Goal: Complete application form

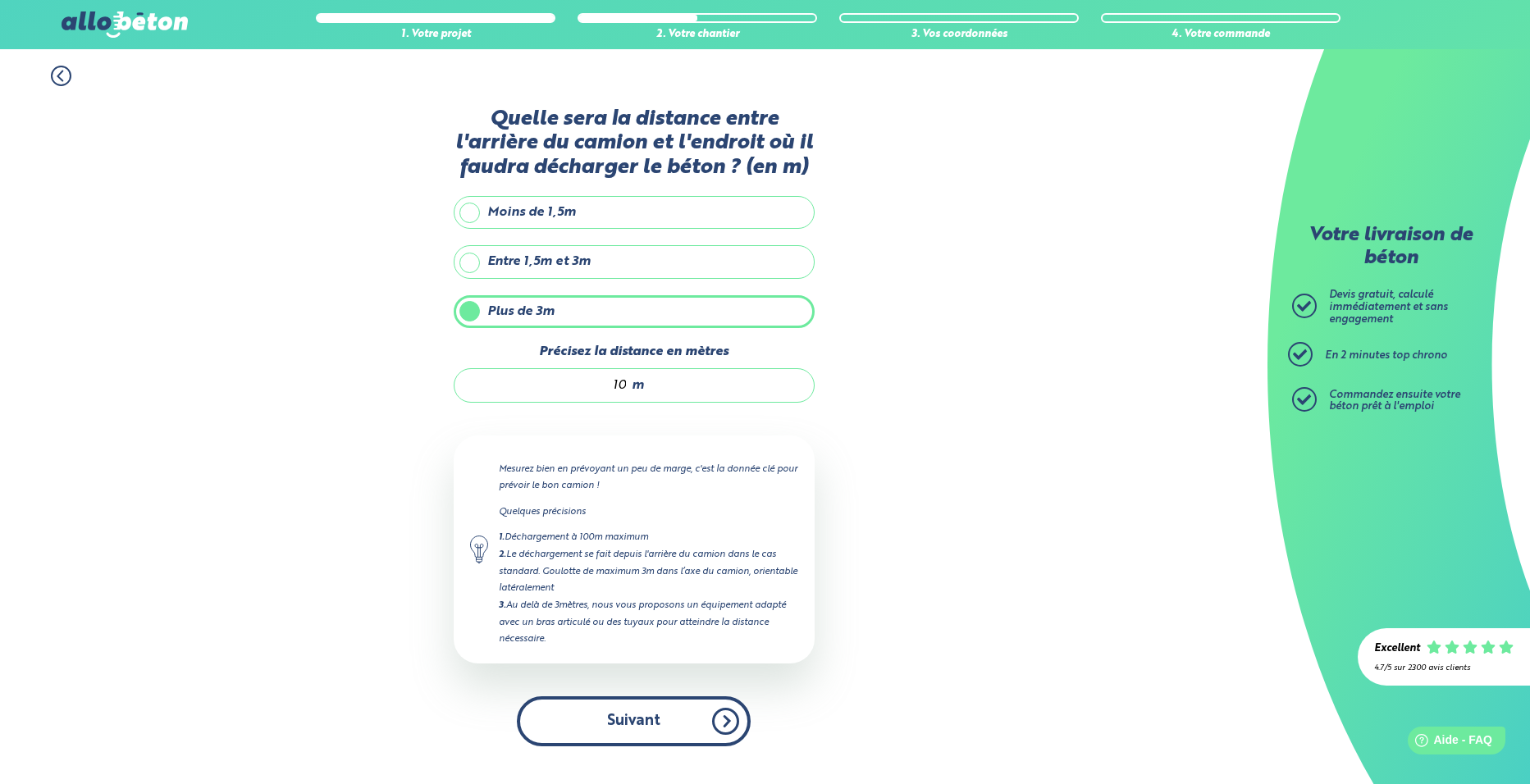
click at [615, 722] on button "Suivant" at bounding box center [634, 721] width 234 height 50
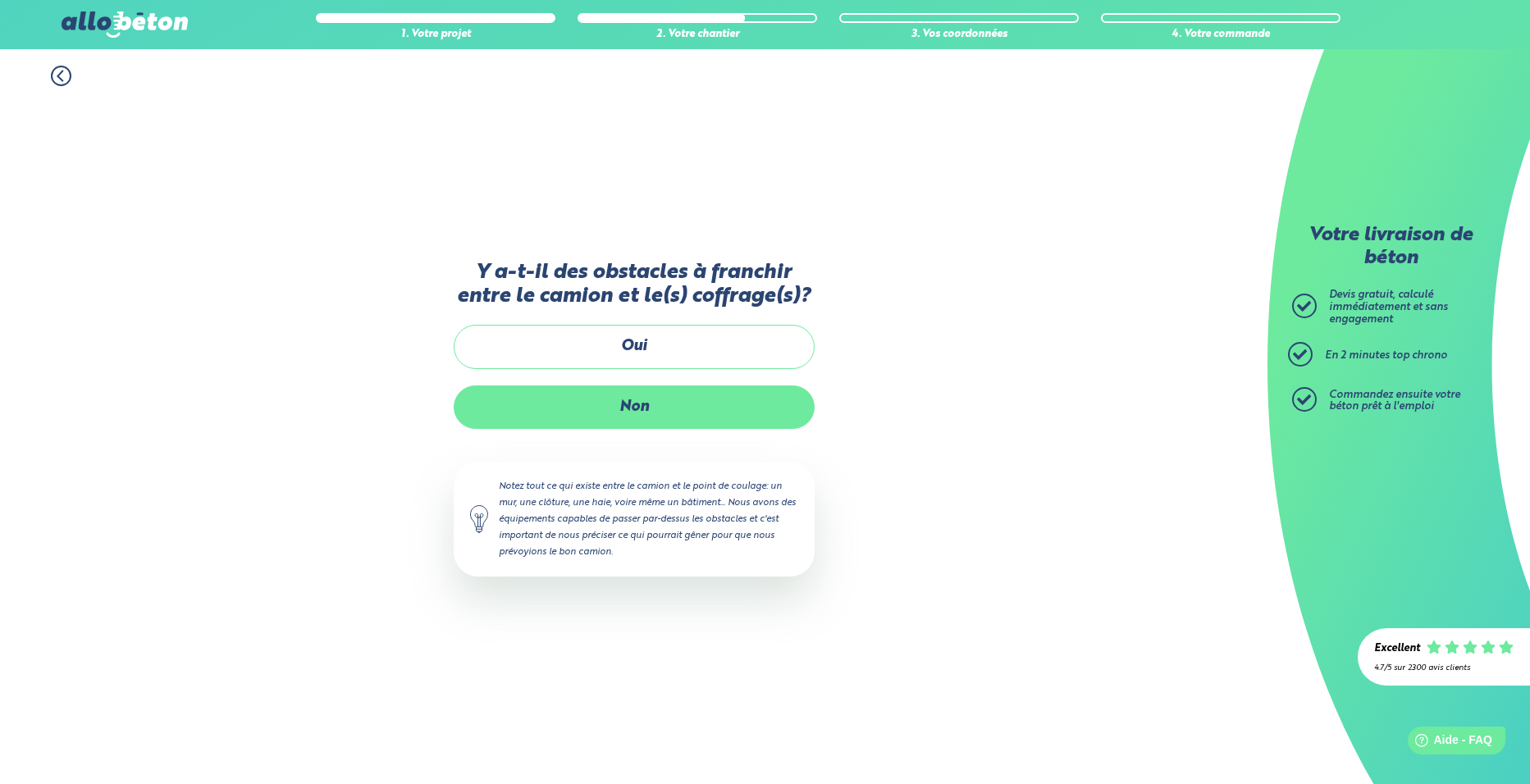
click at [627, 400] on label "Non" at bounding box center [634, 407] width 361 height 43
click at [0, 0] on input "Non" at bounding box center [0, 0] width 0 height 0
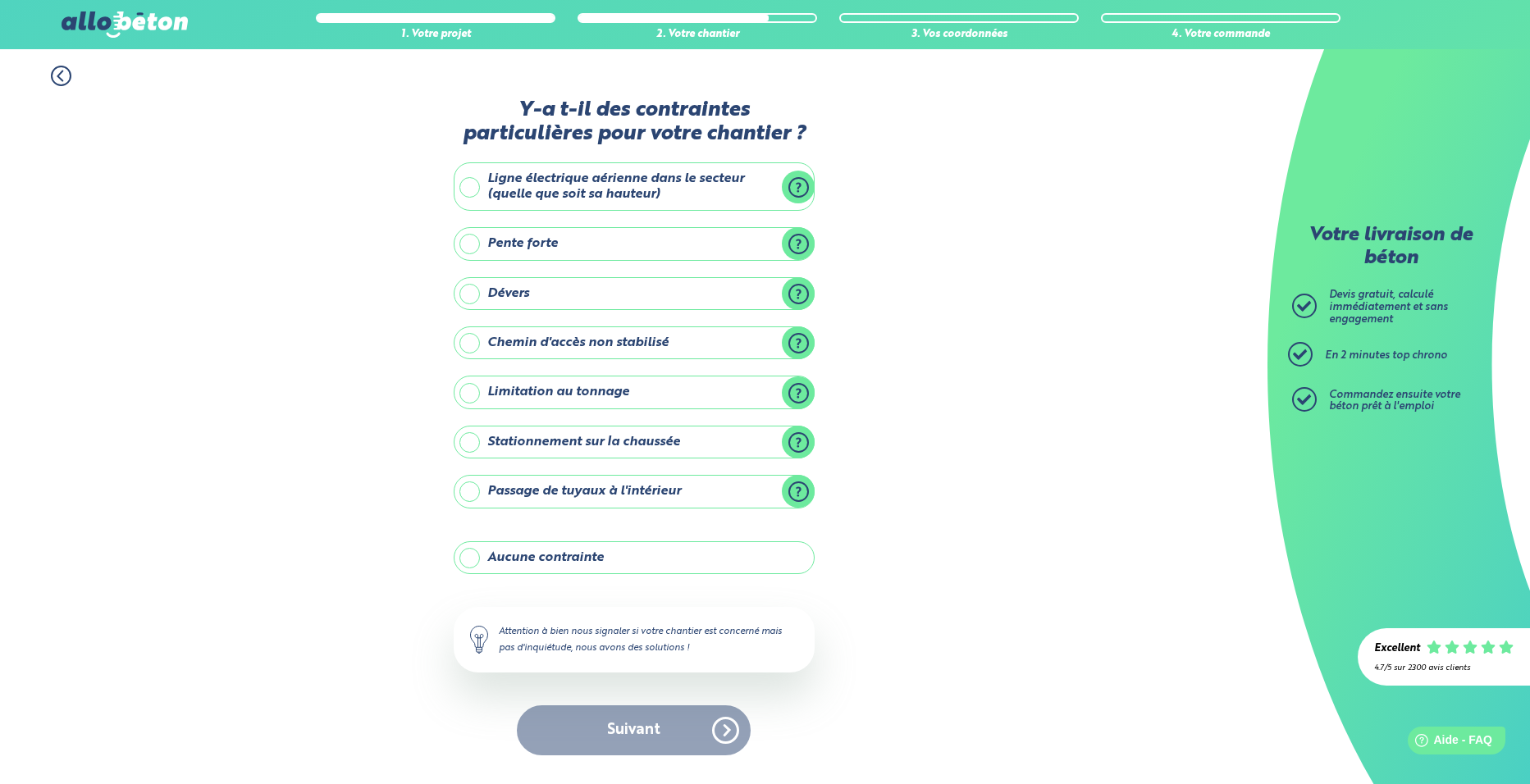
click at [477, 557] on label "Aucune contrainte" at bounding box center [634, 557] width 361 height 33
click at [0, 0] on input "Aucune contrainte" at bounding box center [0, 0] width 0 height 0
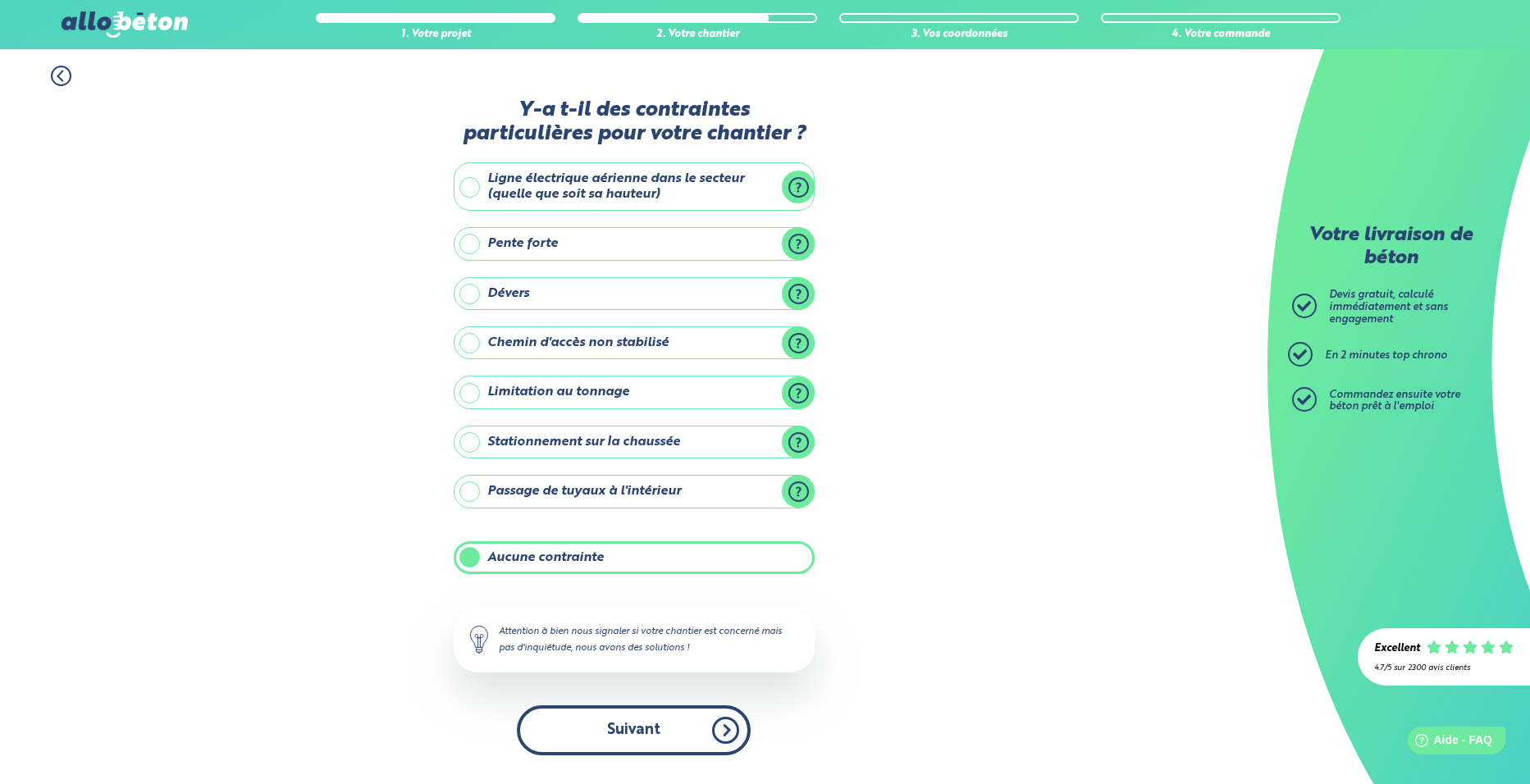
click at [623, 726] on button "Suivant" at bounding box center [634, 730] width 234 height 50
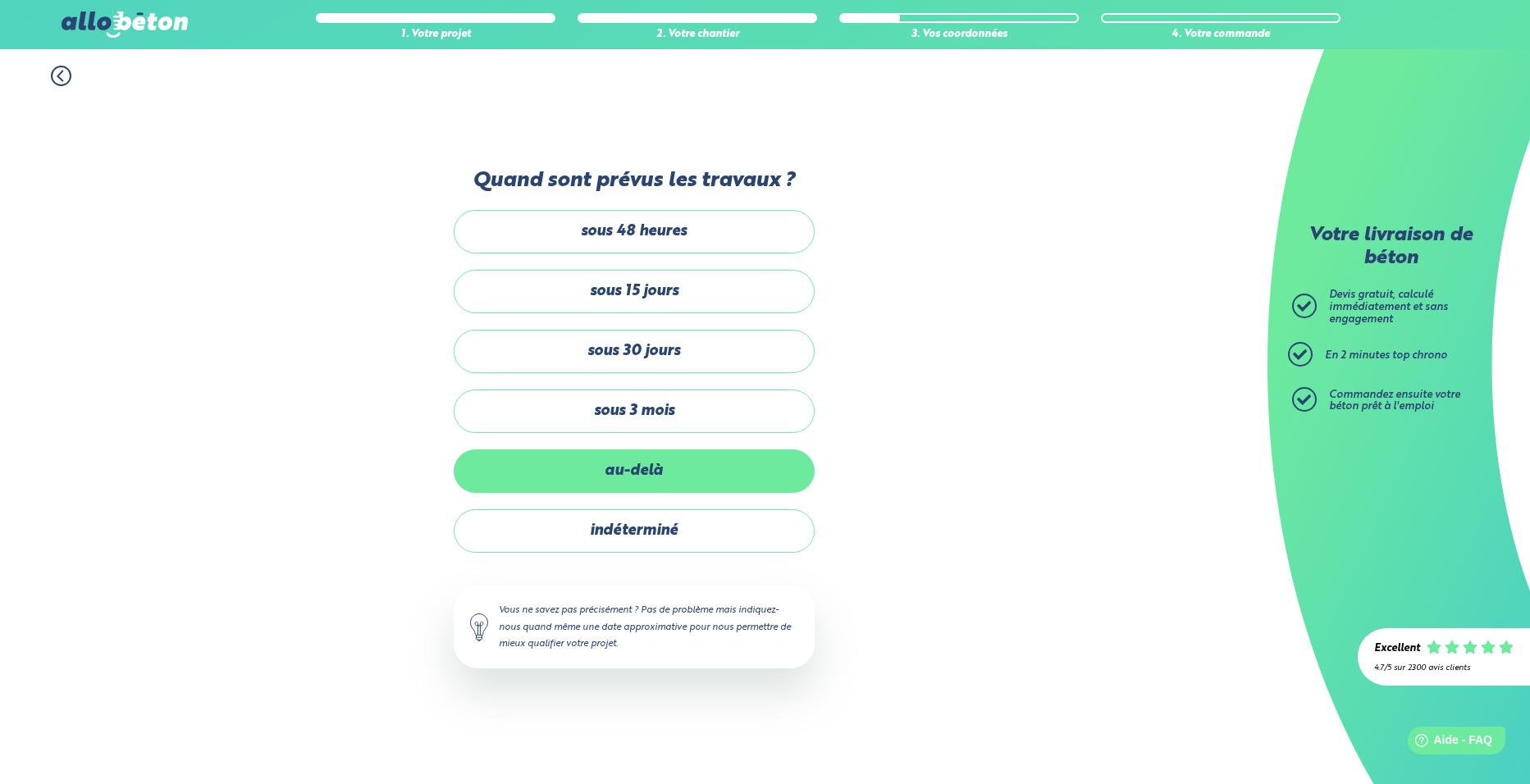
click at [623, 461] on label "au-delà" at bounding box center [634, 470] width 361 height 43
click at [0, 0] on input "au-delà" at bounding box center [0, 0] width 0 height 0
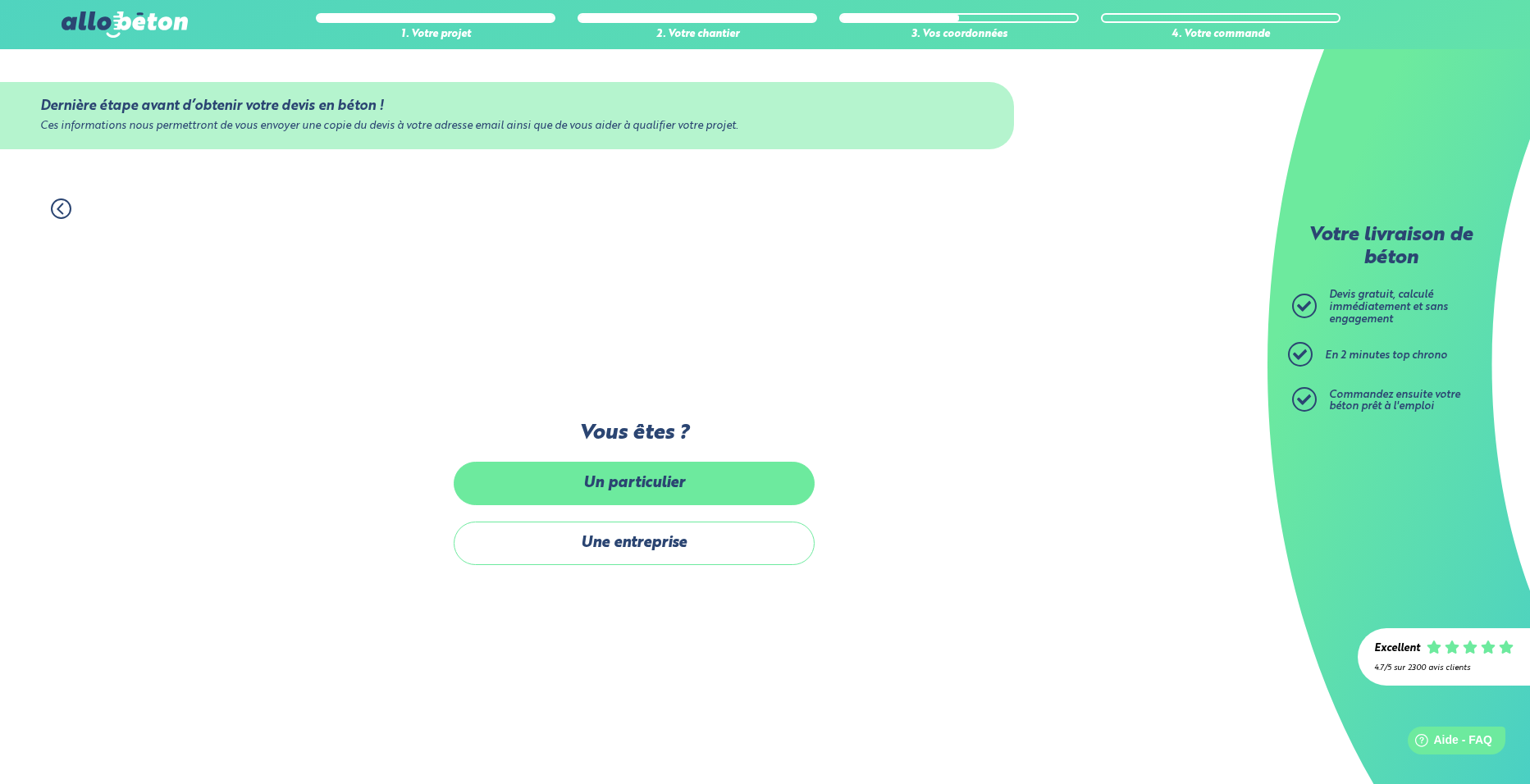
click at [626, 479] on label "Un particulier" at bounding box center [634, 483] width 361 height 43
click at [0, 0] on input "Un particulier" at bounding box center [0, 0] width 0 height 0
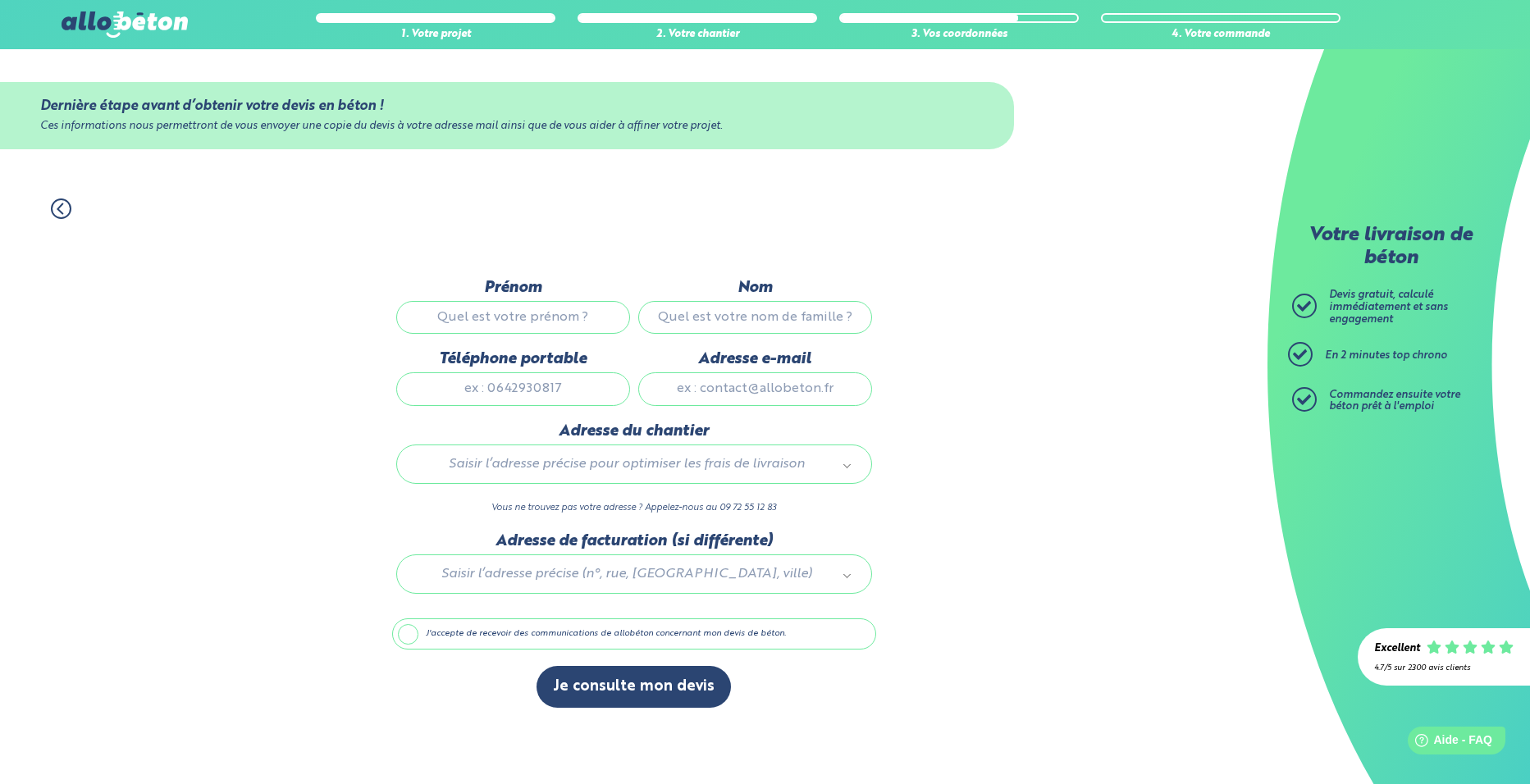
click at [550, 323] on input "Prénom" at bounding box center [514, 316] width 234 height 33
type input "alain"
click at [680, 332] on input "Nom" at bounding box center [755, 316] width 234 height 33
type input "tillier"
click at [517, 392] on input "Téléphone portable" at bounding box center [514, 388] width 234 height 33
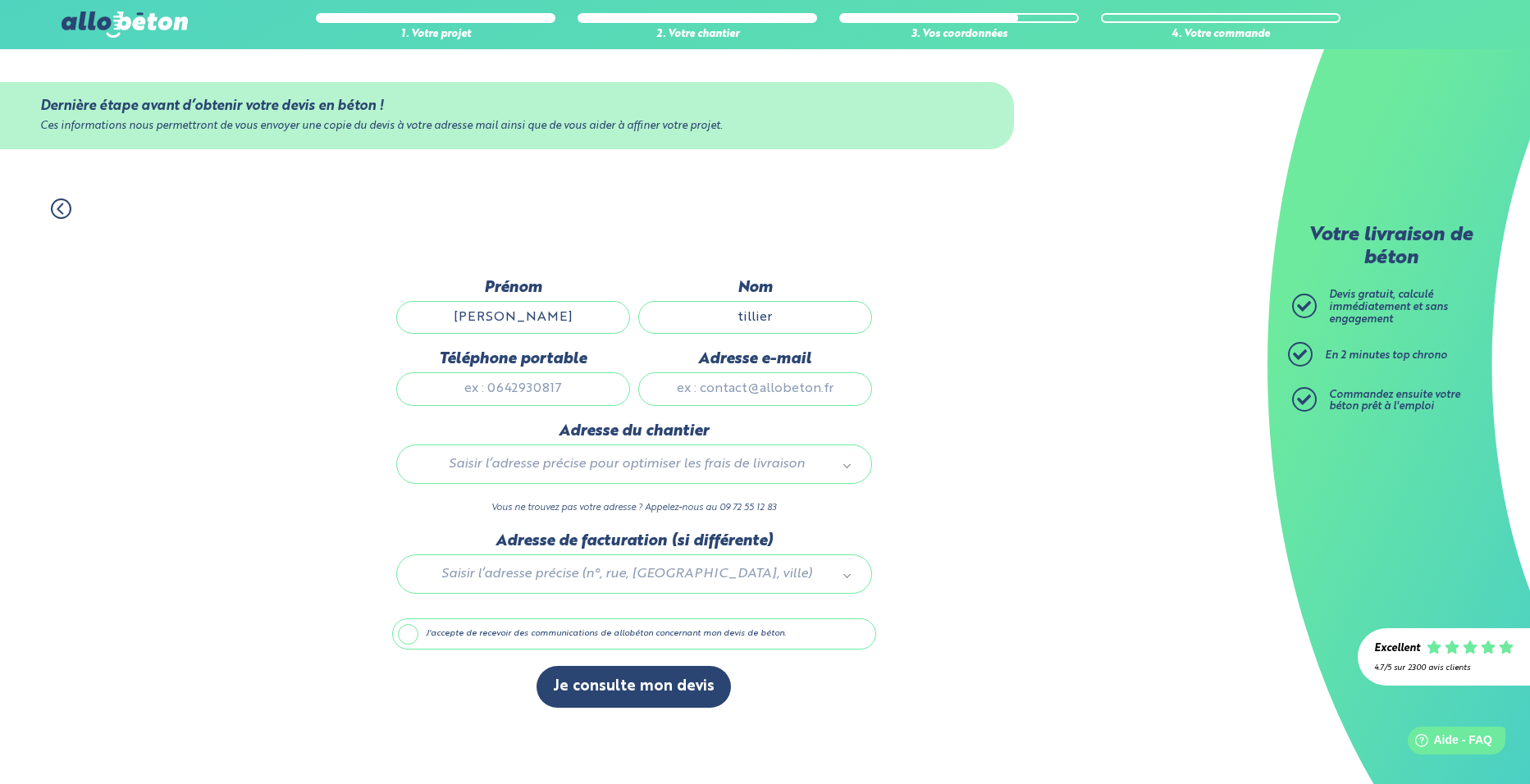
type input "0615610780"
click at [756, 388] on input "Adresse e-mail" at bounding box center [755, 388] width 234 height 33
type input "alain.tillier@wanadoo.fr"
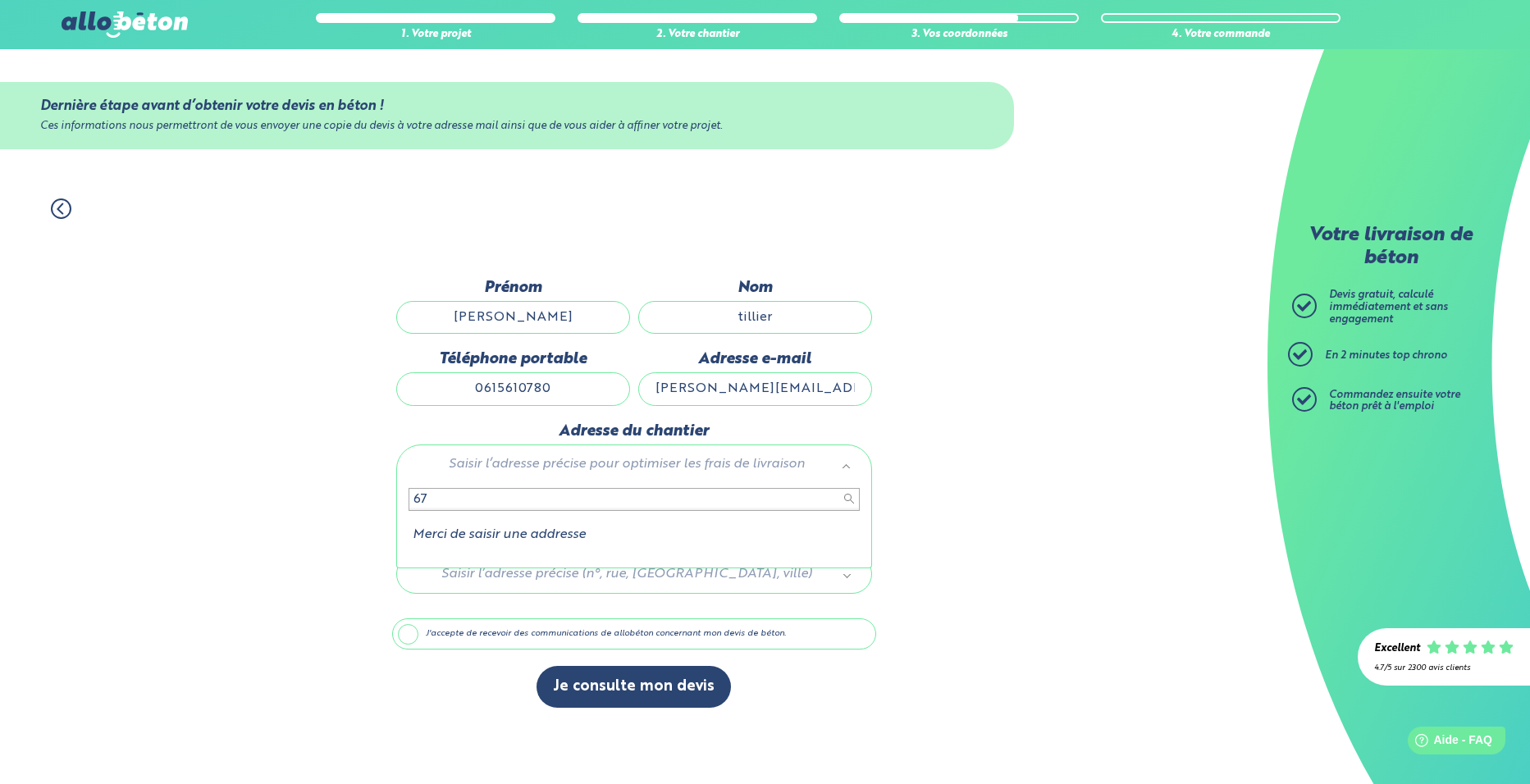
type input "6"
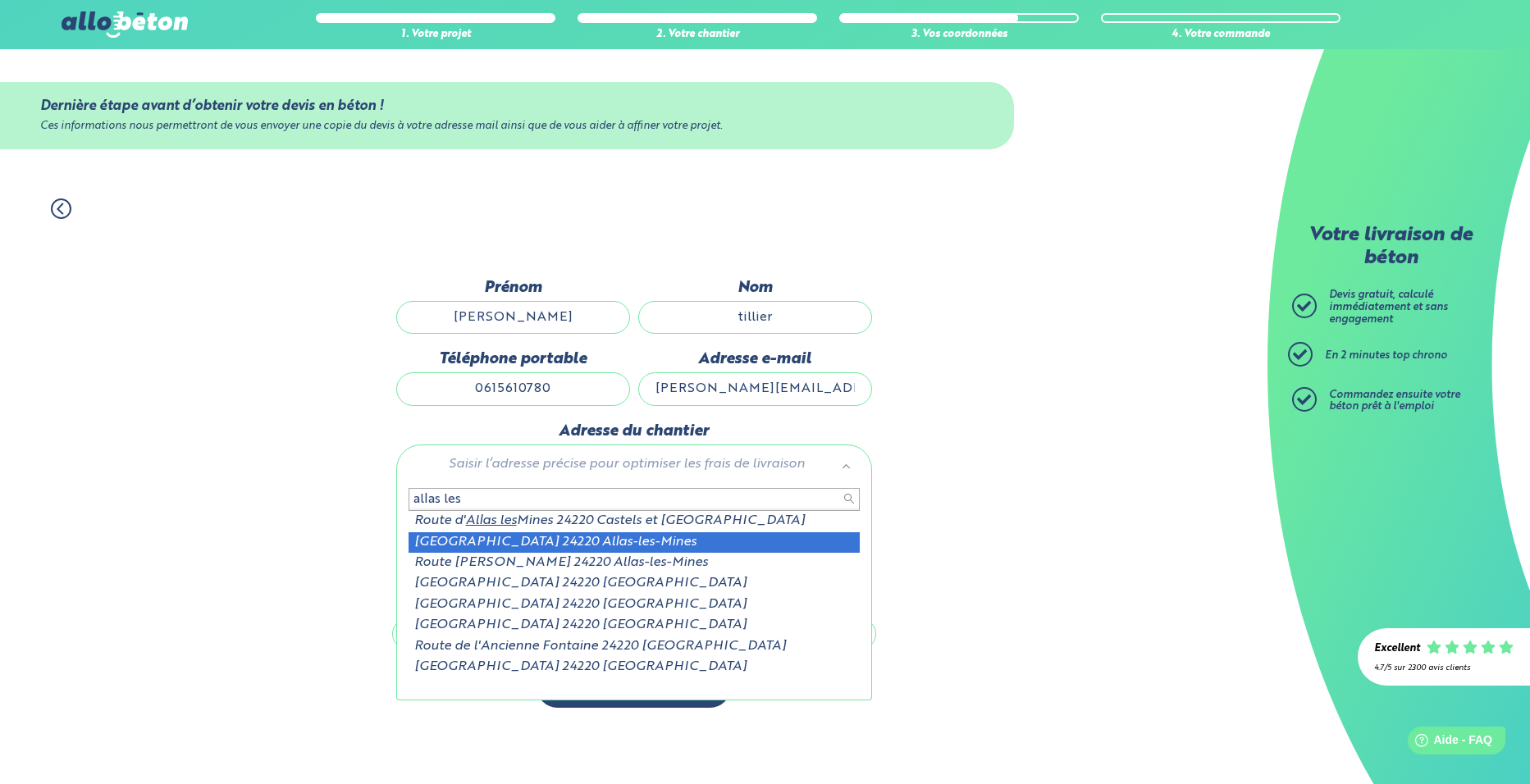
type input "allas les"
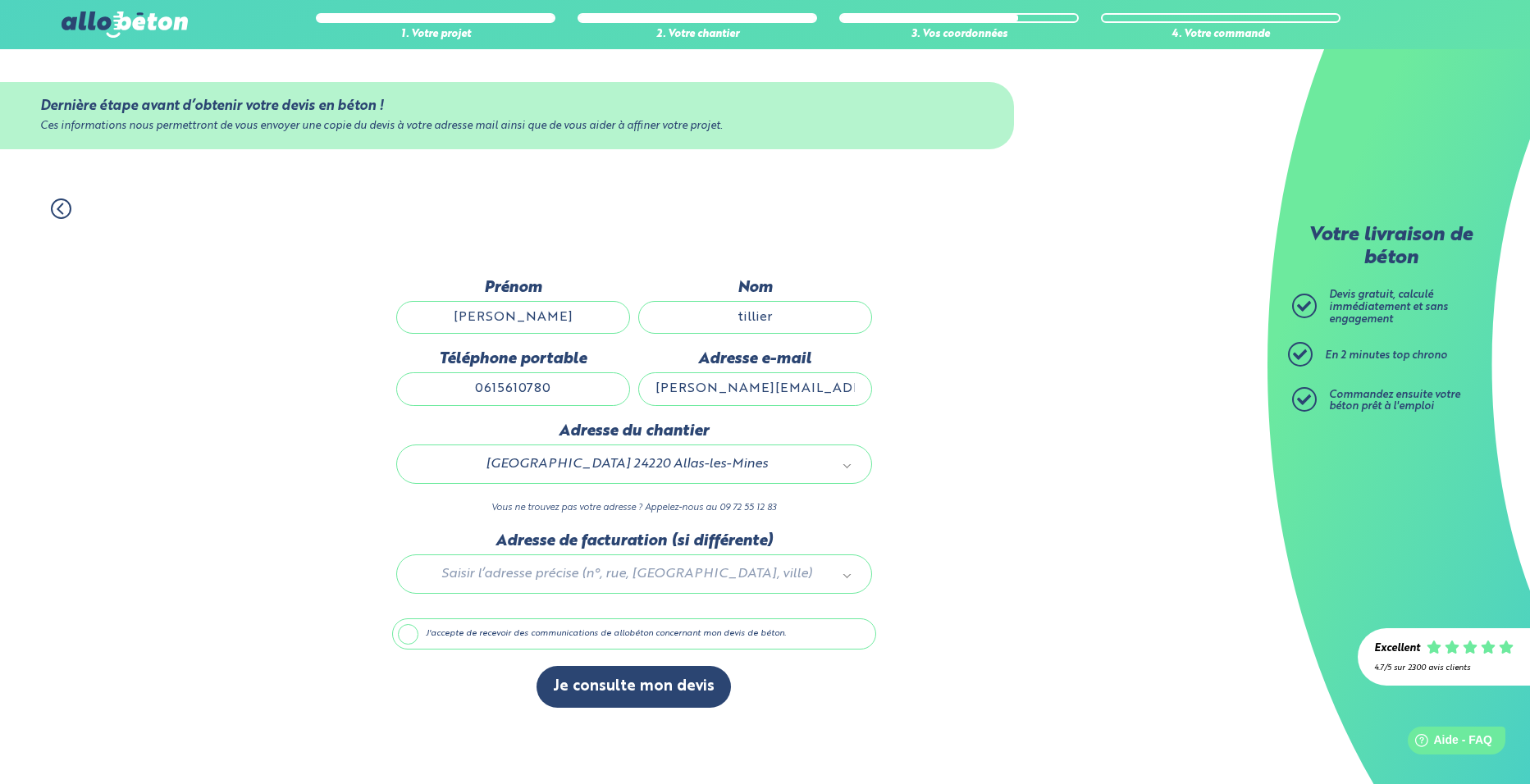
click at [402, 636] on label "J'accepte de recevoir des communications de allobéton concernant mon devis de b…" at bounding box center [634, 634] width 484 height 31
click at [0, 0] on input "J'accepte de recevoir des communications de allobéton concernant mon devis de b…" at bounding box center [0, 0] width 0 height 0
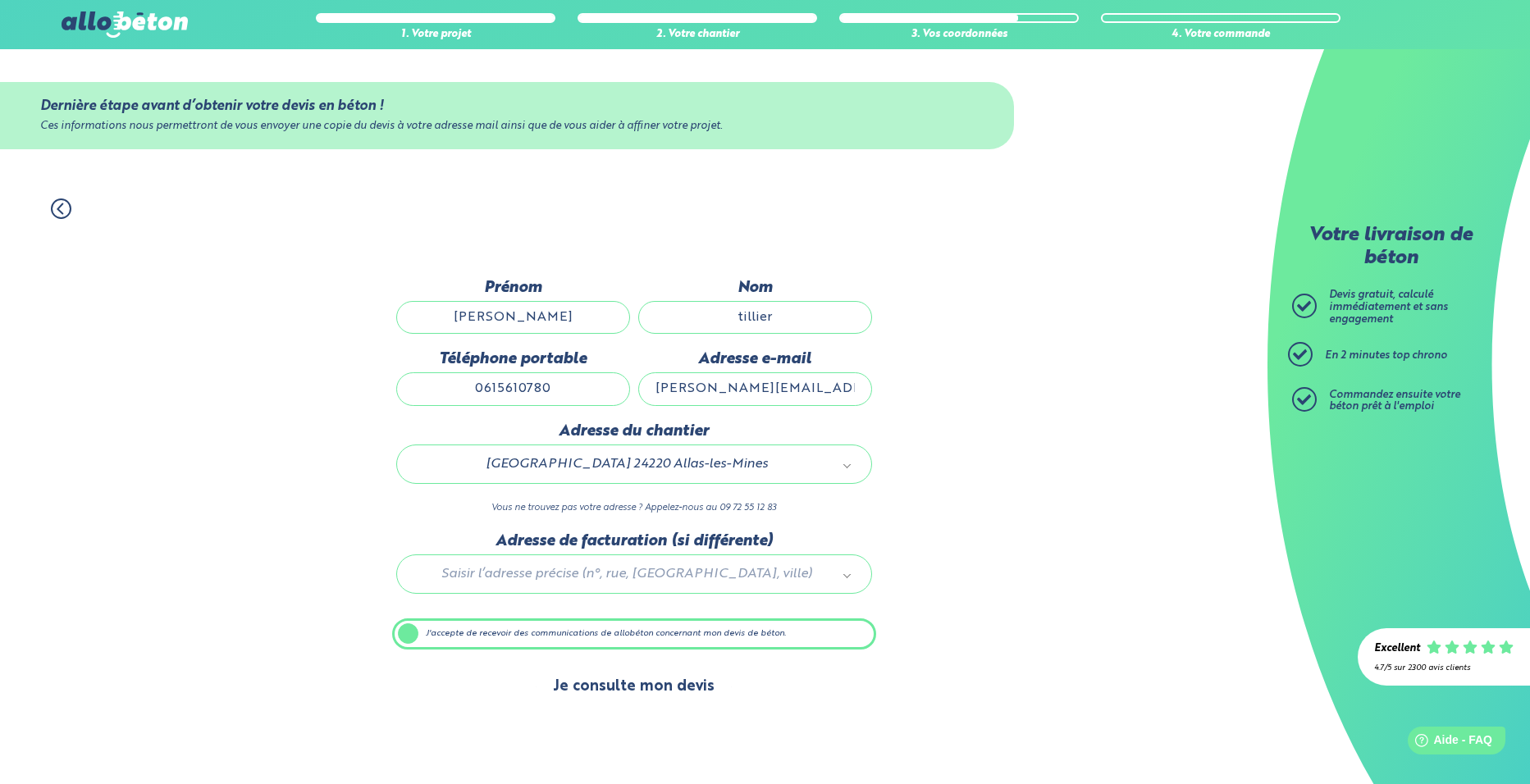
click at [612, 688] on button "Je consulte mon devis" at bounding box center [633, 687] width 194 height 42
